Goal: Task Accomplishment & Management: Use online tool/utility

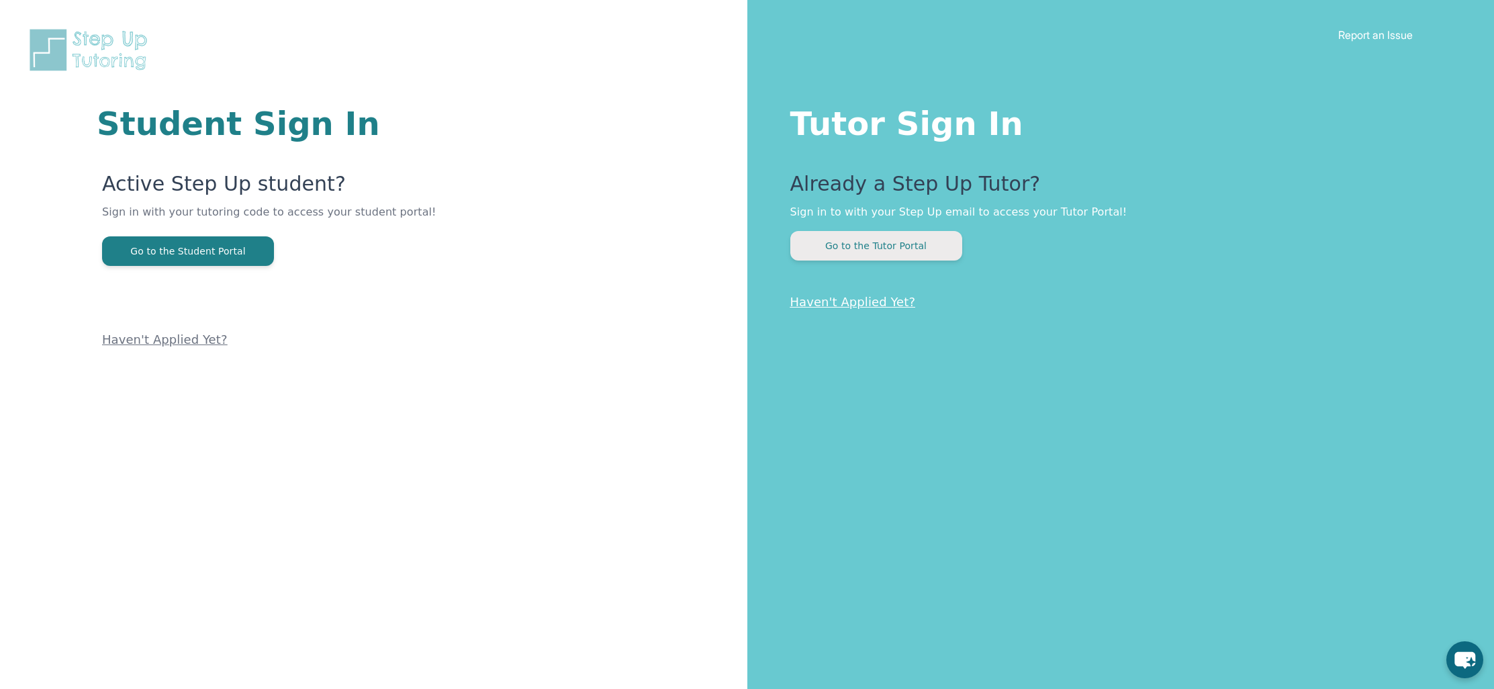
click at [890, 242] on button "Go to the Tutor Portal" at bounding box center [877, 246] width 172 height 30
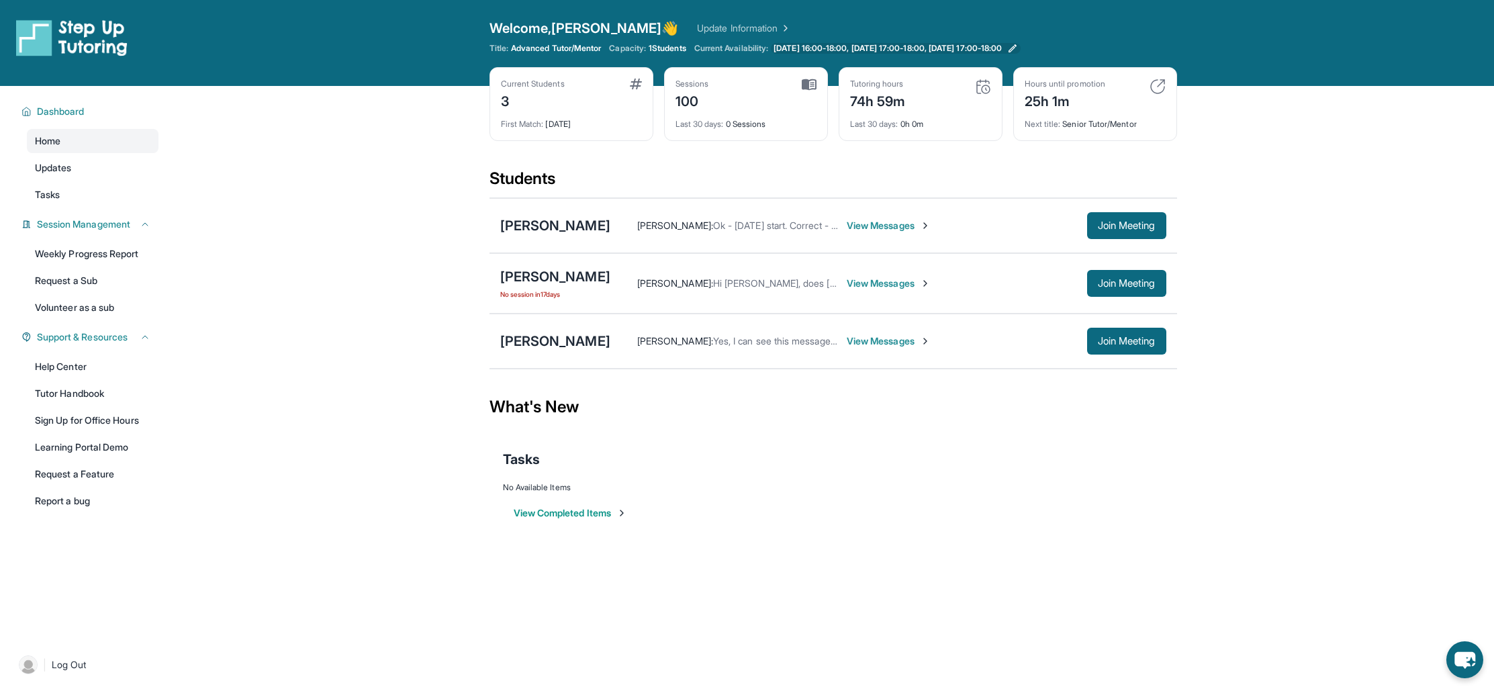
click at [944, 53] on span "[DATE] 16:00-18:00, [DATE] 17:00-18:00, [DATE] 17:00-18:00" at bounding box center [888, 48] width 228 height 11
click at [566, 275] on div "[PERSON_NAME]" at bounding box center [555, 276] width 110 height 19
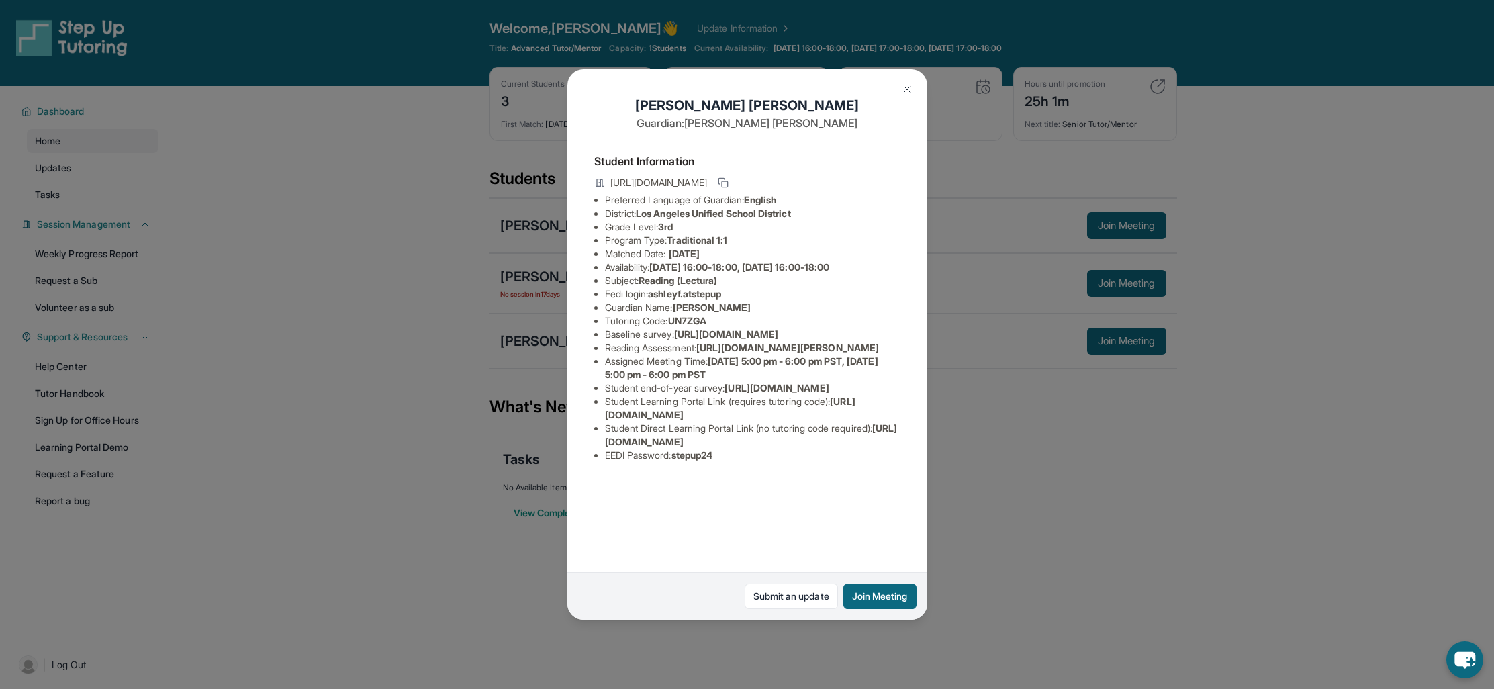
click at [908, 97] on button at bounding box center [907, 89] width 27 height 27
